Goal: Check status: Check status

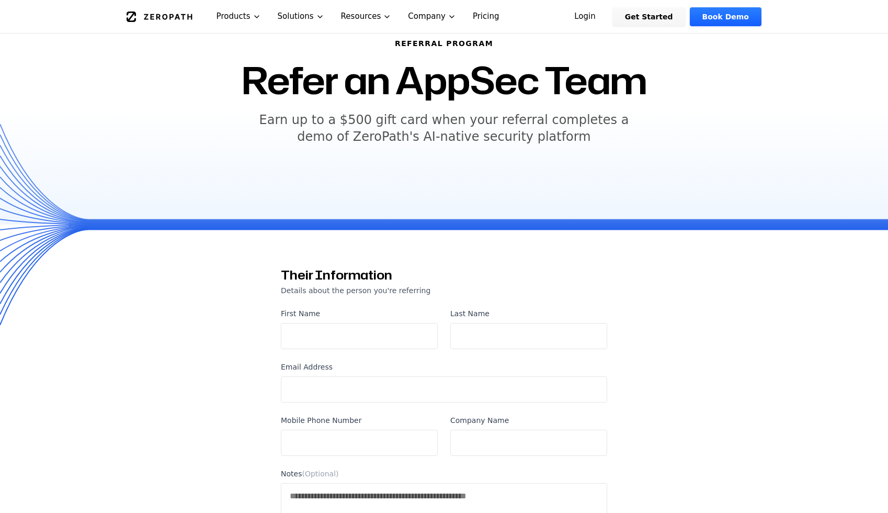
scroll to position [67, 0]
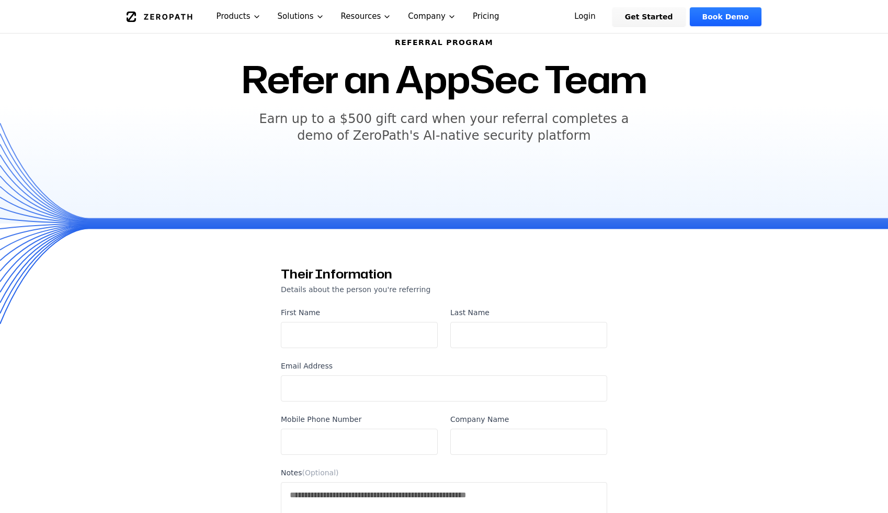
click at [390, 137] on h5 "Earn up to a $500 gift card when your referral completes a demo of ZeroPath's A…" at bounding box center [444, 126] width 402 height 33
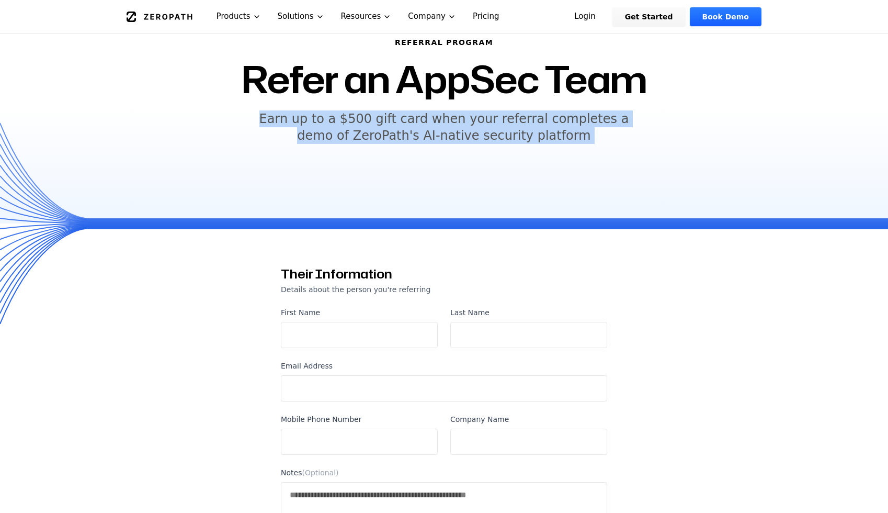
click at [495, 115] on h5 "Earn up to a $500 gift card when your referral completes a demo of ZeroPath's A…" at bounding box center [444, 126] width 402 height 33
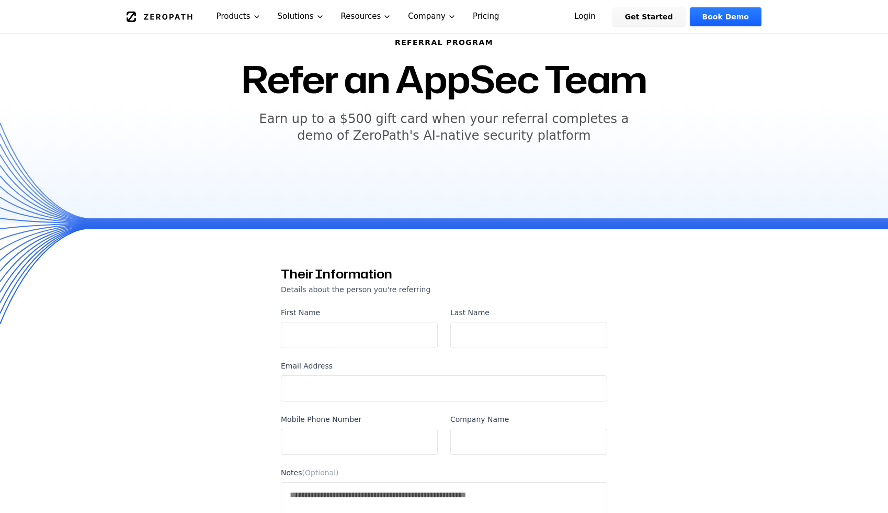
click at [495, 115] on h5 "Earn up to a $500 gift card when your referral completes a demo of ZeroPath's A…" at bounding box center [444, 126] width 402 height 33
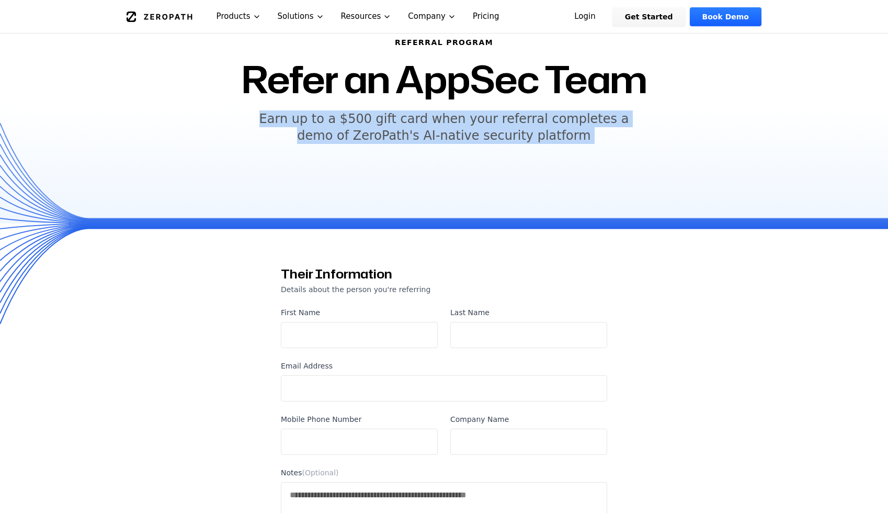
click at [548, 124] on h5 "Earn up to a $500 gift card when your referral completes a demo of ZeroPath's A…" at bounding box center [444, 126] width 402 height 33
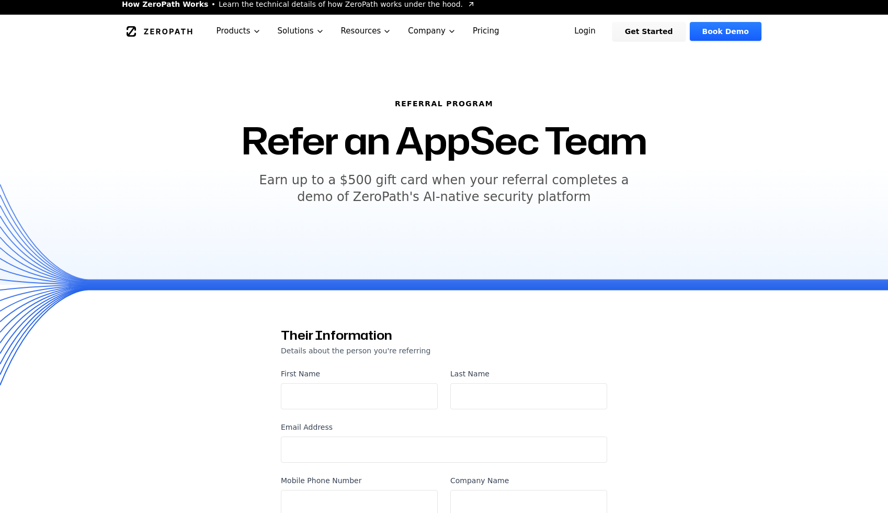
scroll to position [0, 0]
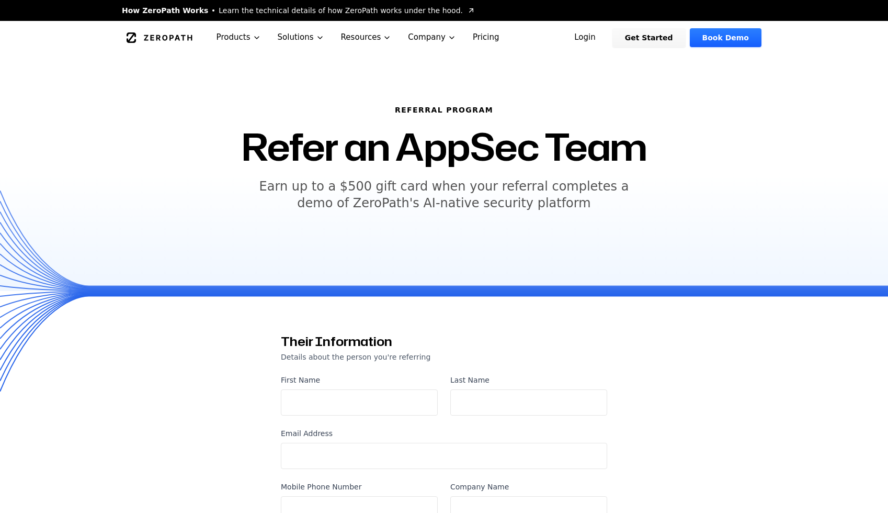
click at [413, 163] on h1 "Refer an AppSec Team" at bounding box center [444, 147] width 404 height 38
click at [413, 164] on h1 "Refer an AppSec Team" at bounding box center [444, 147] width 404 height 38
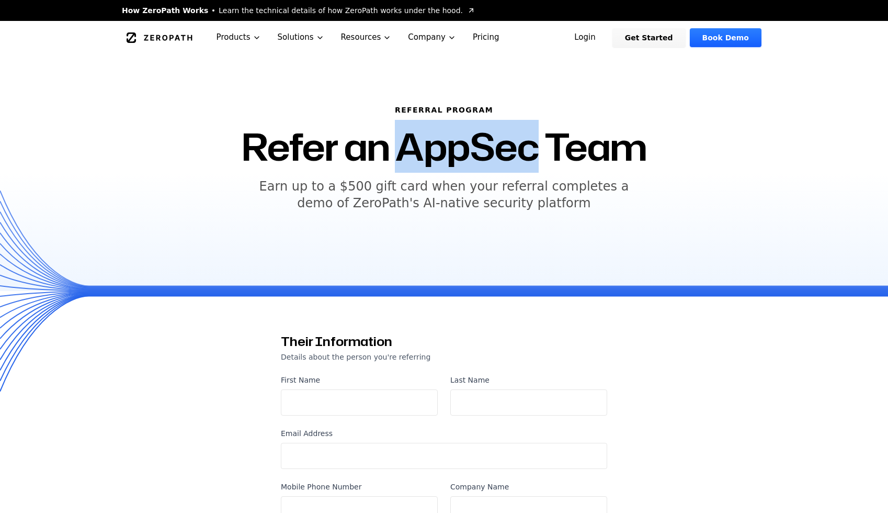
click at [413, 164] on h1 "Refer an AppSec Team" at bounding box center [444, 147] width 404 height 38
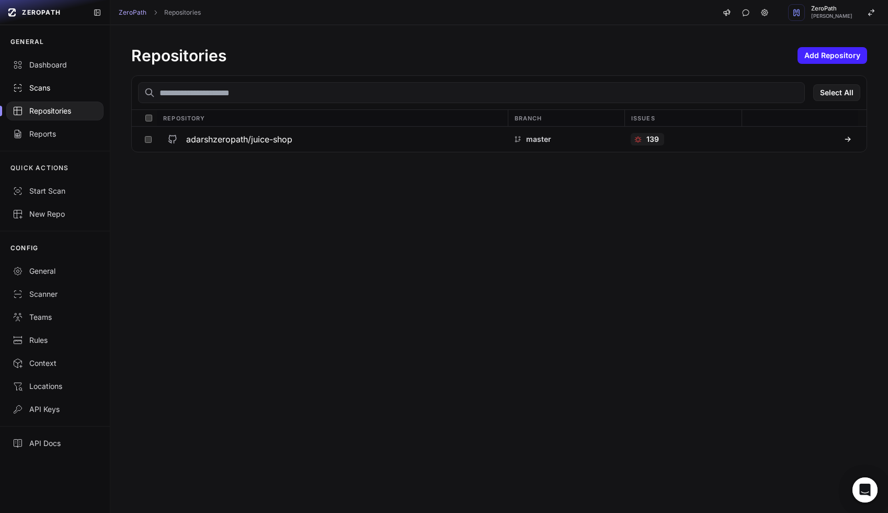
click at [37, 84] on div "Scans" at bounding box center [55, 88] width 85 height 10
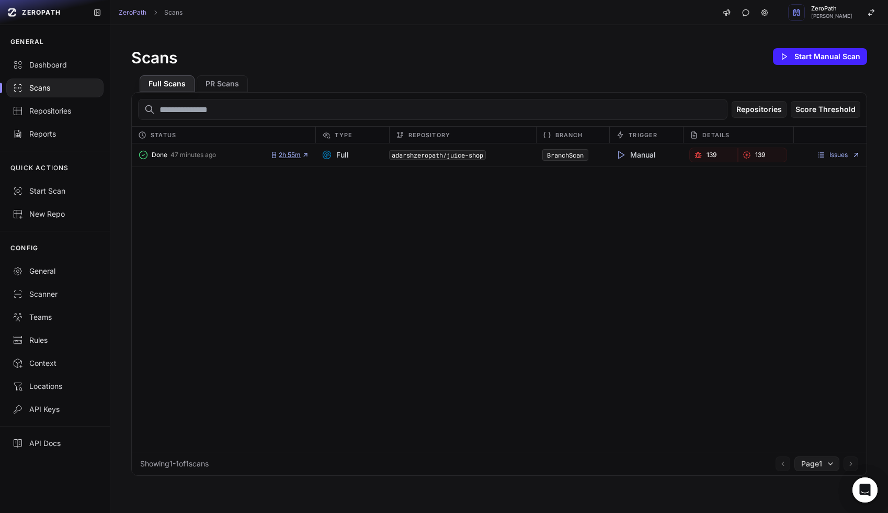
click at [298, 156] on span "2h 55m" at bounding box center [289, 155] width 39 height 8
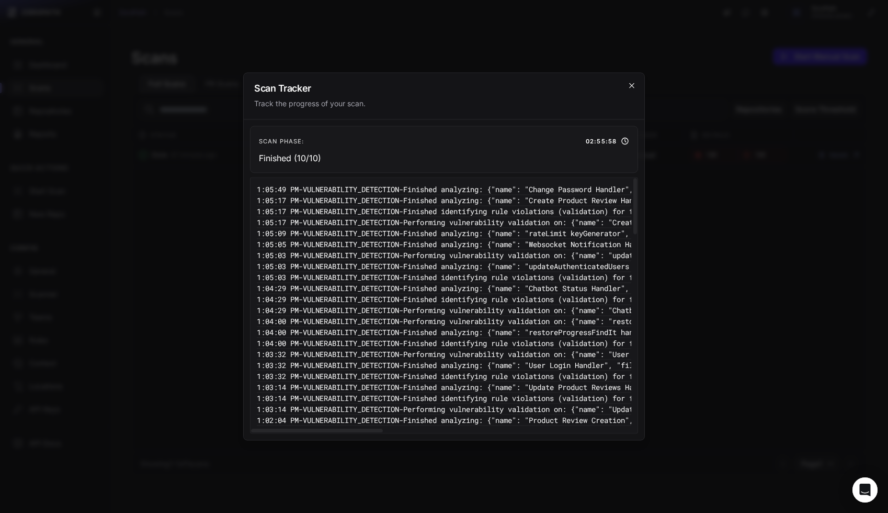
click at [631, 87] on icon "cross 2," at bounding box center [632, 86] width 8 height 8
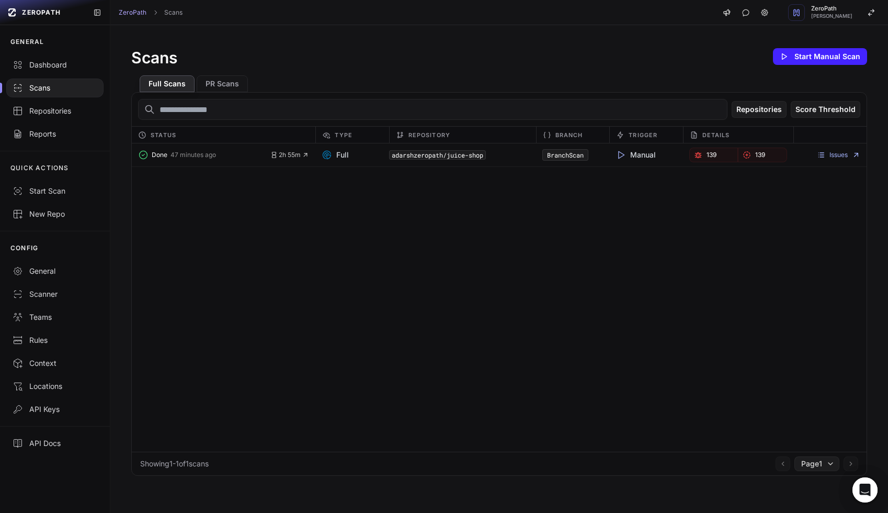
click at [597, 273] on div "Done 47 minutes ago 2h 55m Full adarshzeropath/juice-shop BranchScan Manual 139…" at bounding box center [499, 297] width 735 height 308
click at [644, 156] on span "Manual" at bounding box center [636, 155] width 40 height 10
click at [642, 239] on div "Done 47 minutes ago 2h 55m Full adarshzeropath/juice-shop BranchScan Manual 139…" at bounding box center [499, 297] width 735 height 308
click at [618, 272] on div "Done 47 minutes ago 2h 55m Full adarshzeropath/juice-shop BranchScan Manual 139…" at bounding box center [499, 297] width 735 height 308
